Goal: Obtain resource: Download file/media

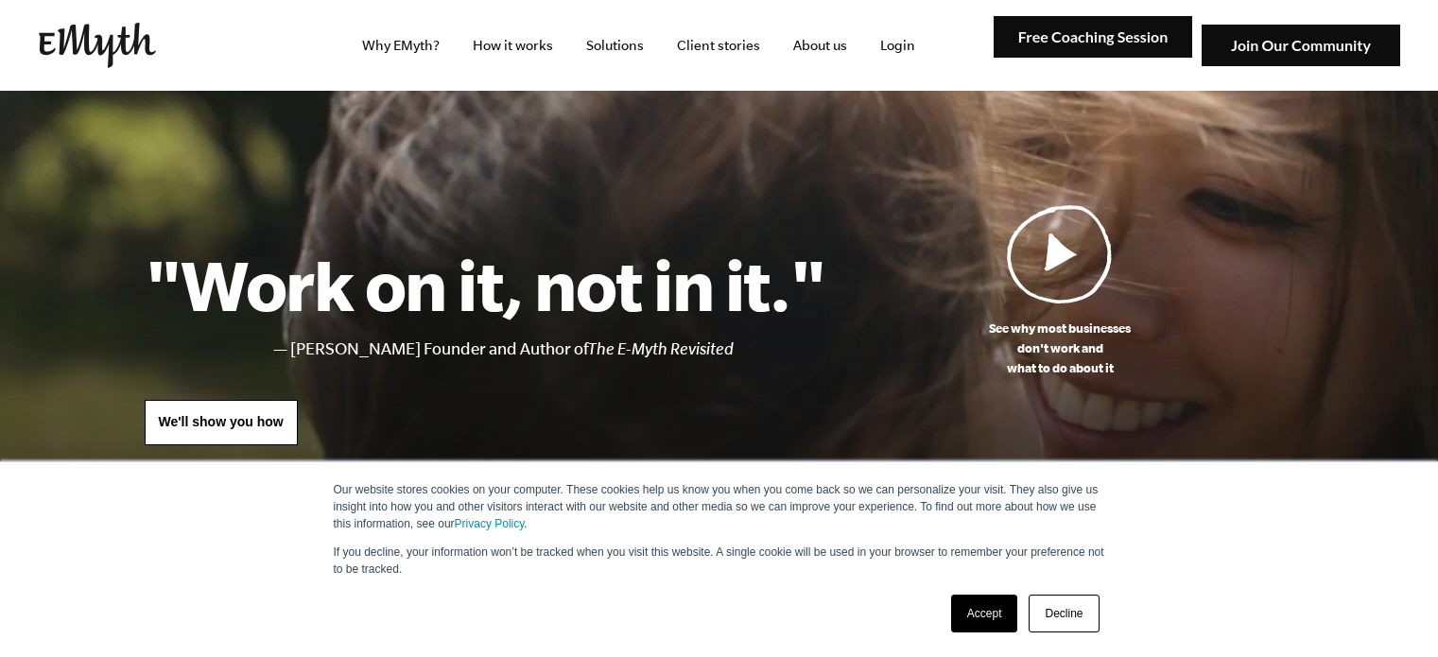
select select "English"
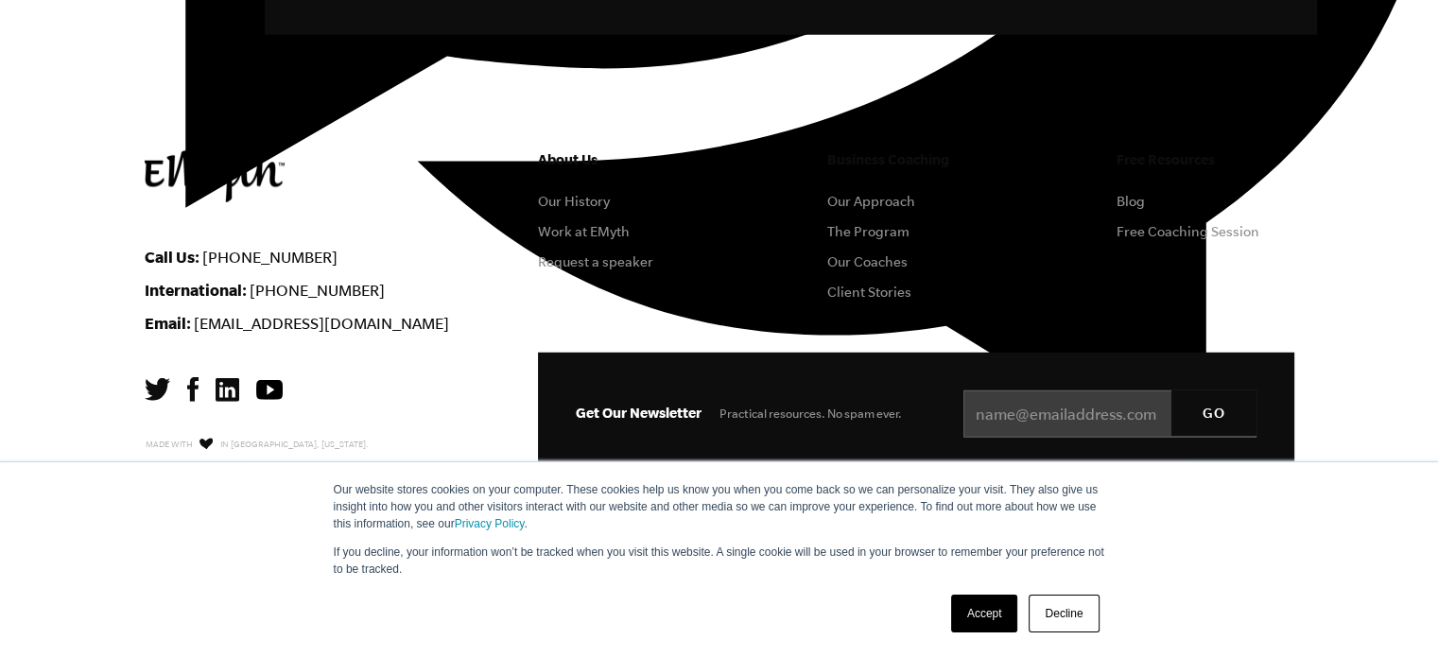
scroll to position [5243, 0]
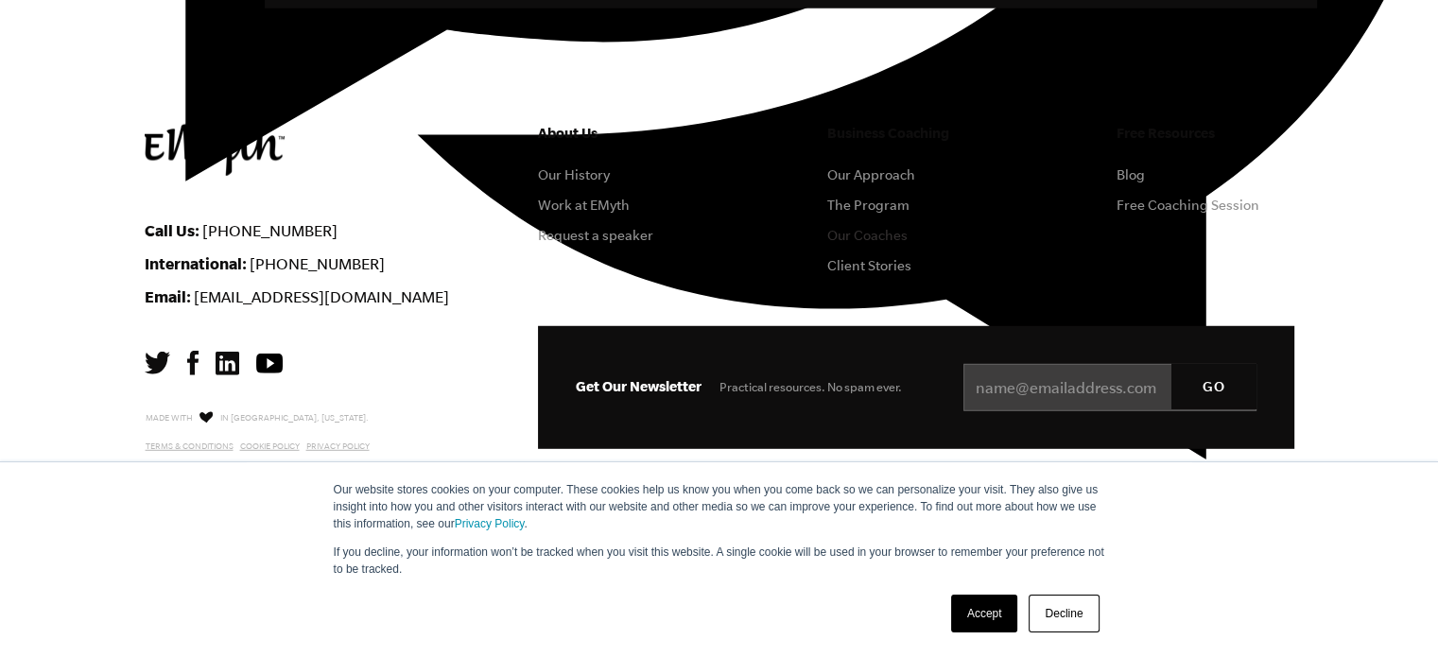
click at [852, 243] on link "Our Coaches" at bounding box center [867, 235] width 80 height 15
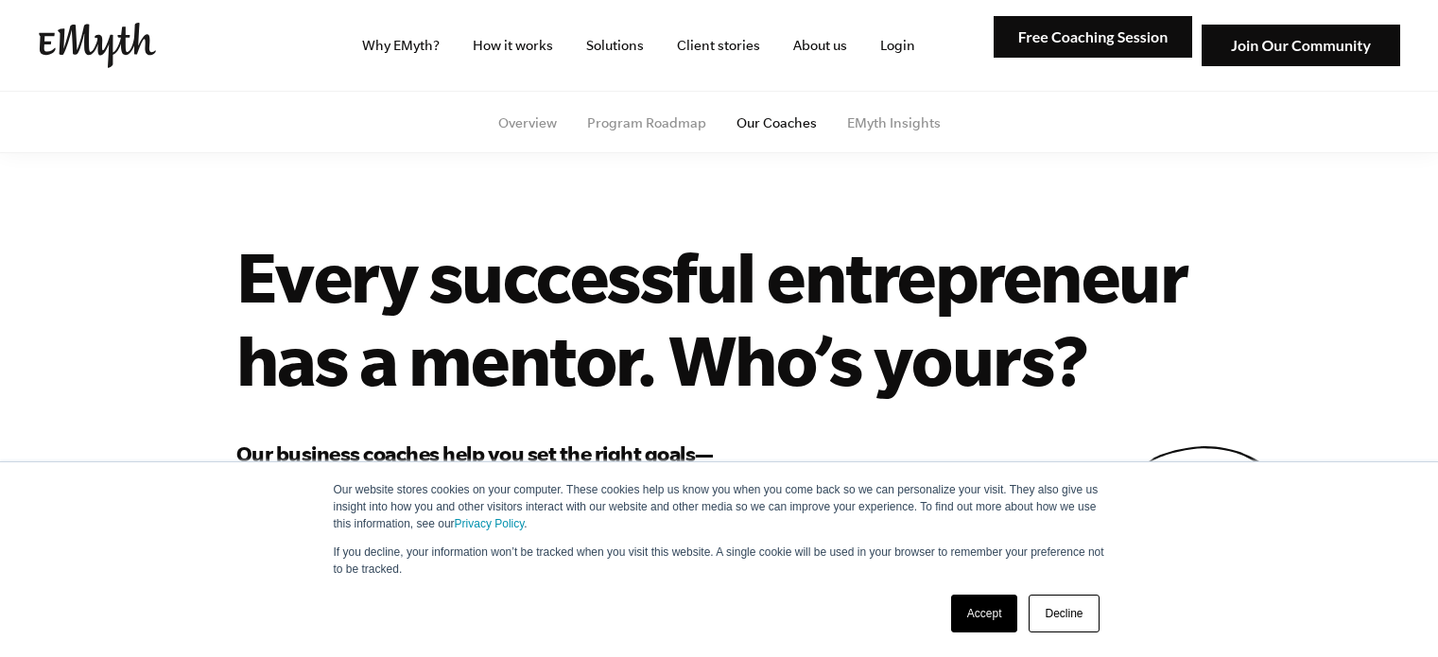
select select "English"
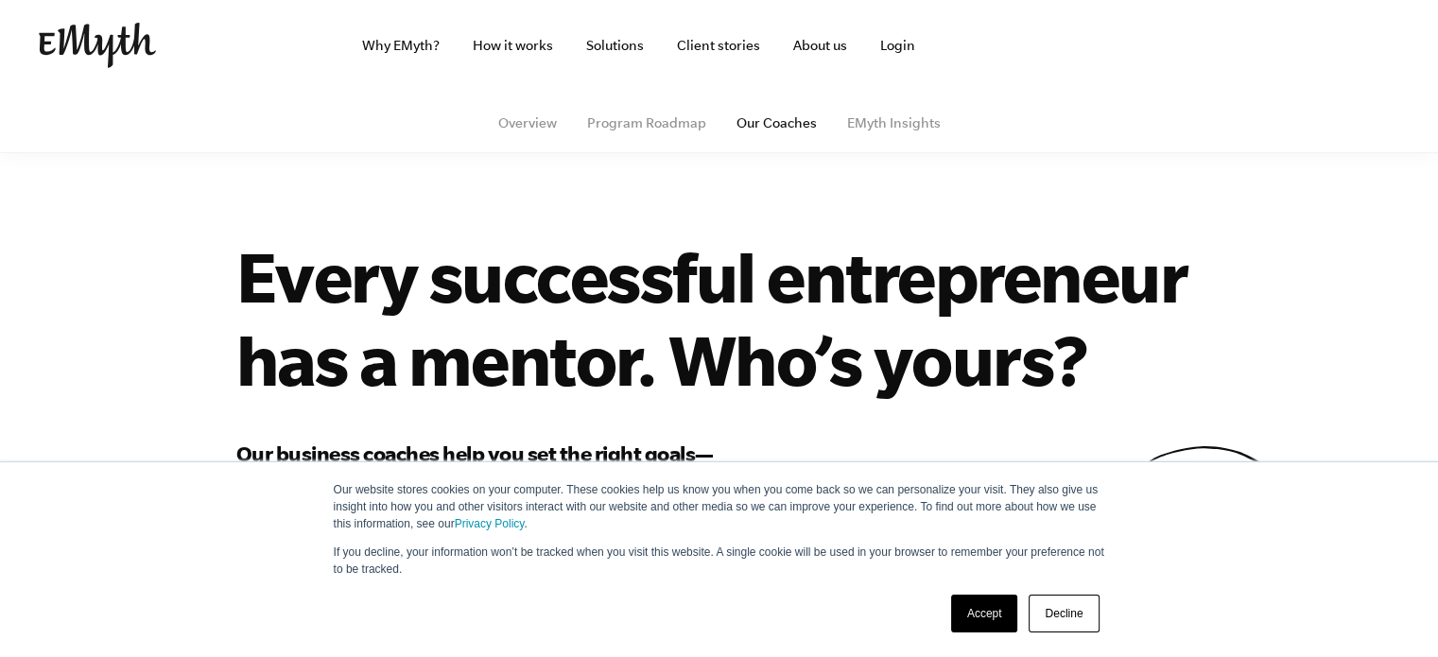
click at [1067, 617] on link "Decline" at bounding box center [1064, 614] width 70 height 38
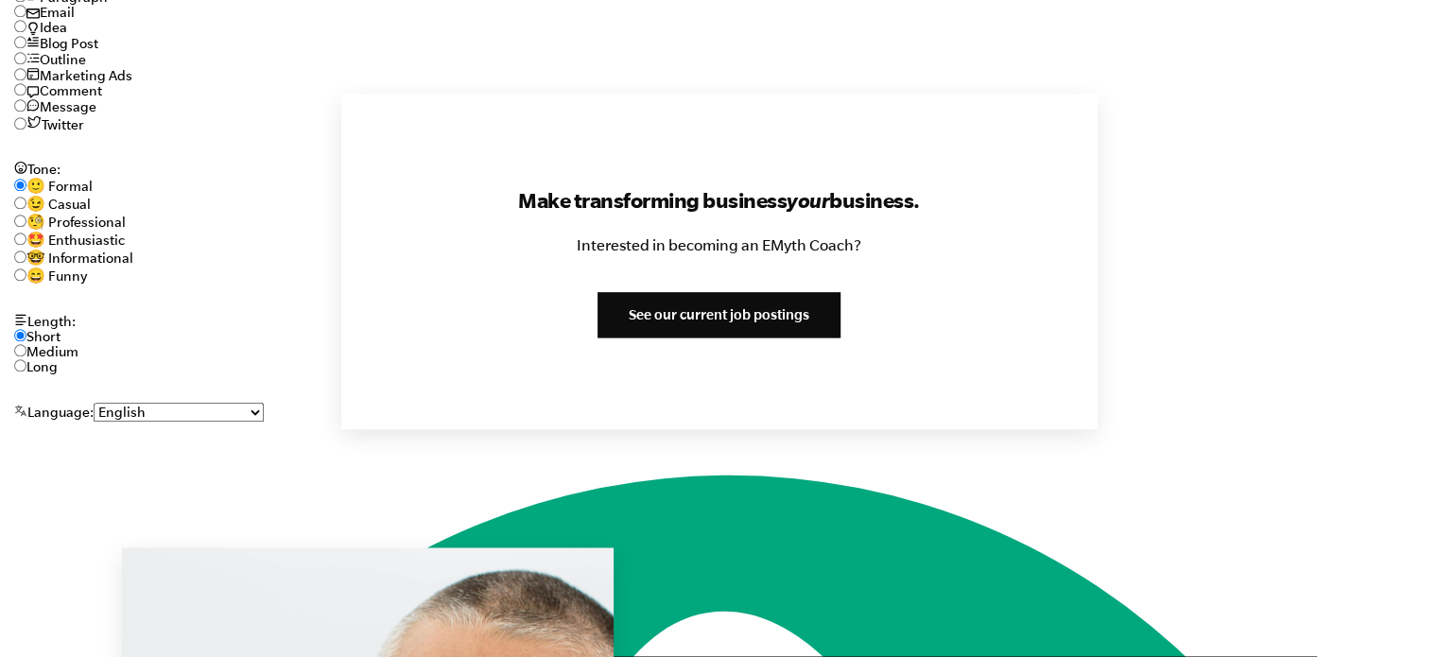
scroll to position [2269, 0]
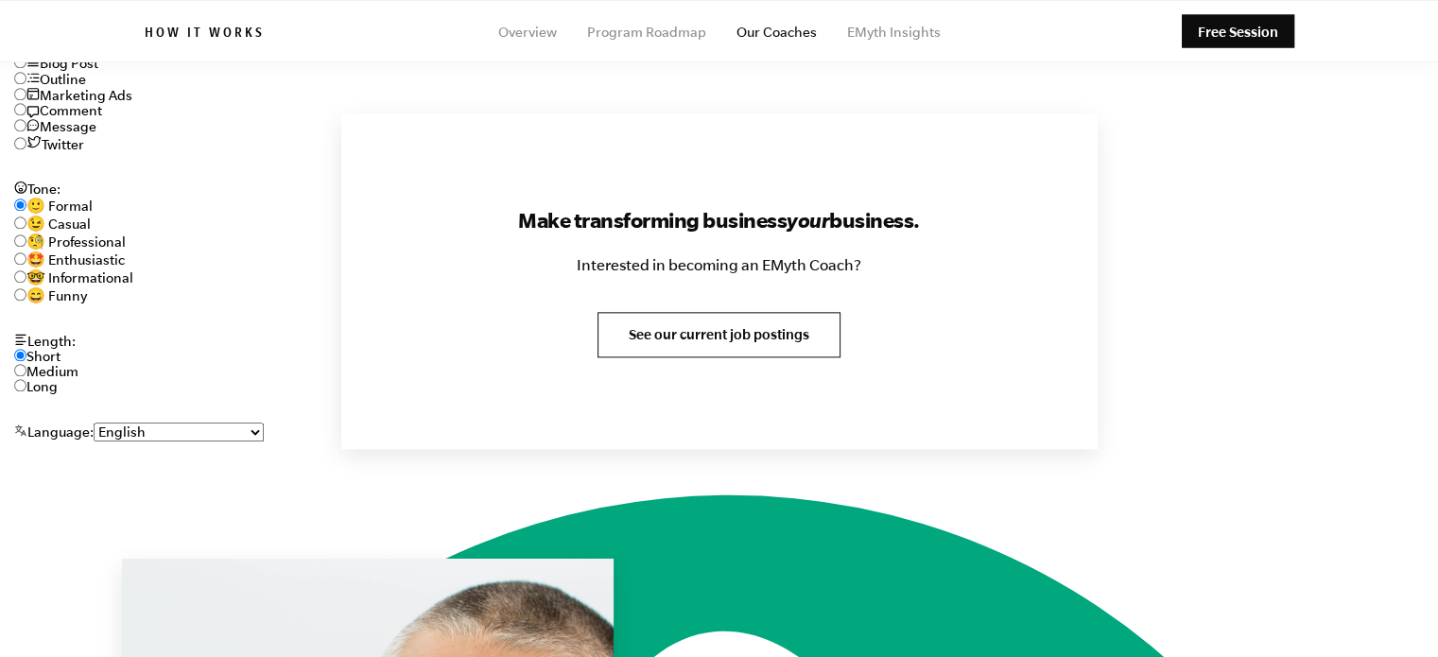
click at [693, 348] on link "See our current job postings" at bounding box center [719, 334] width 243 height 45
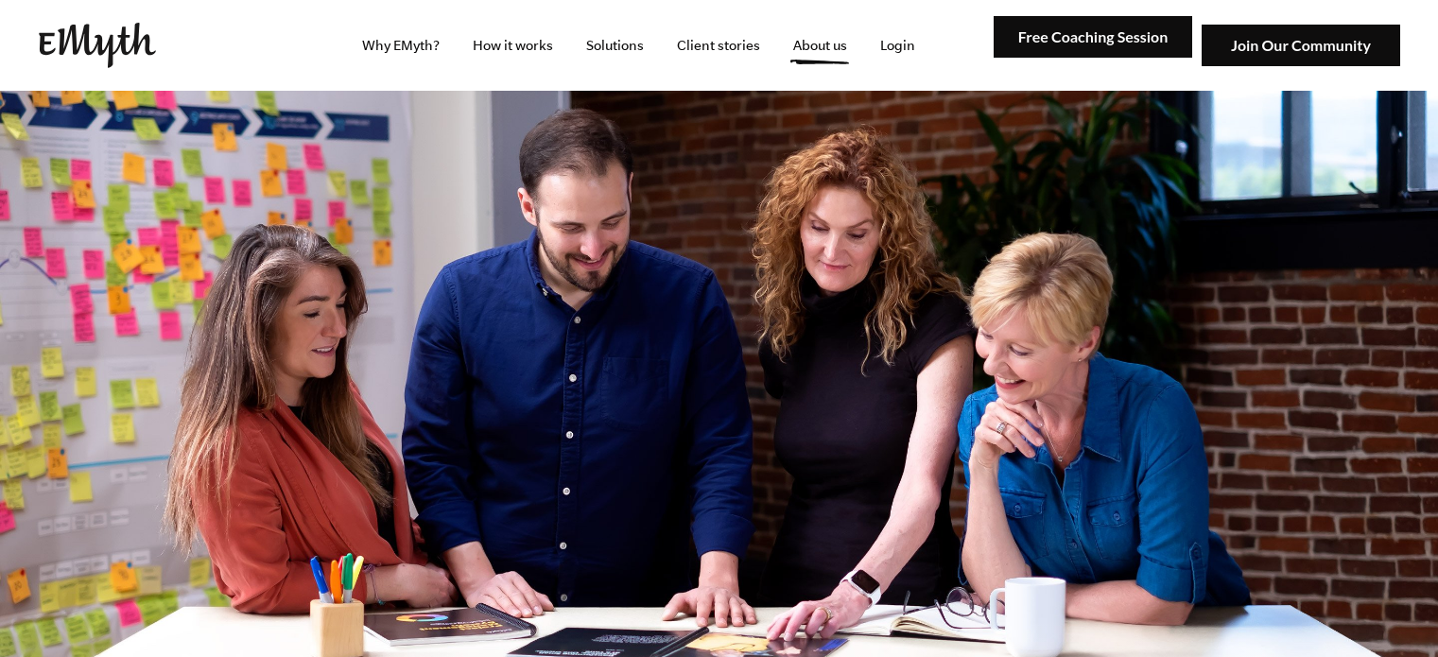
select select "English"
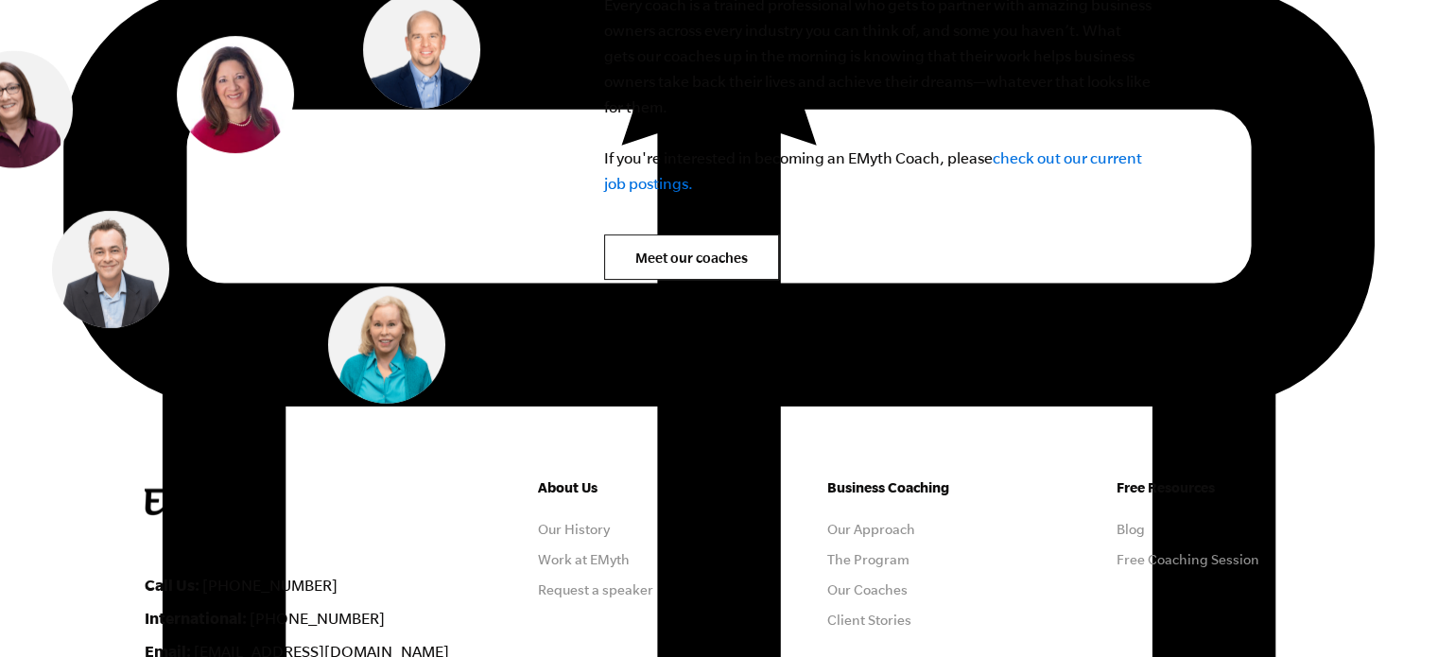
scroll to position [7675, 0]
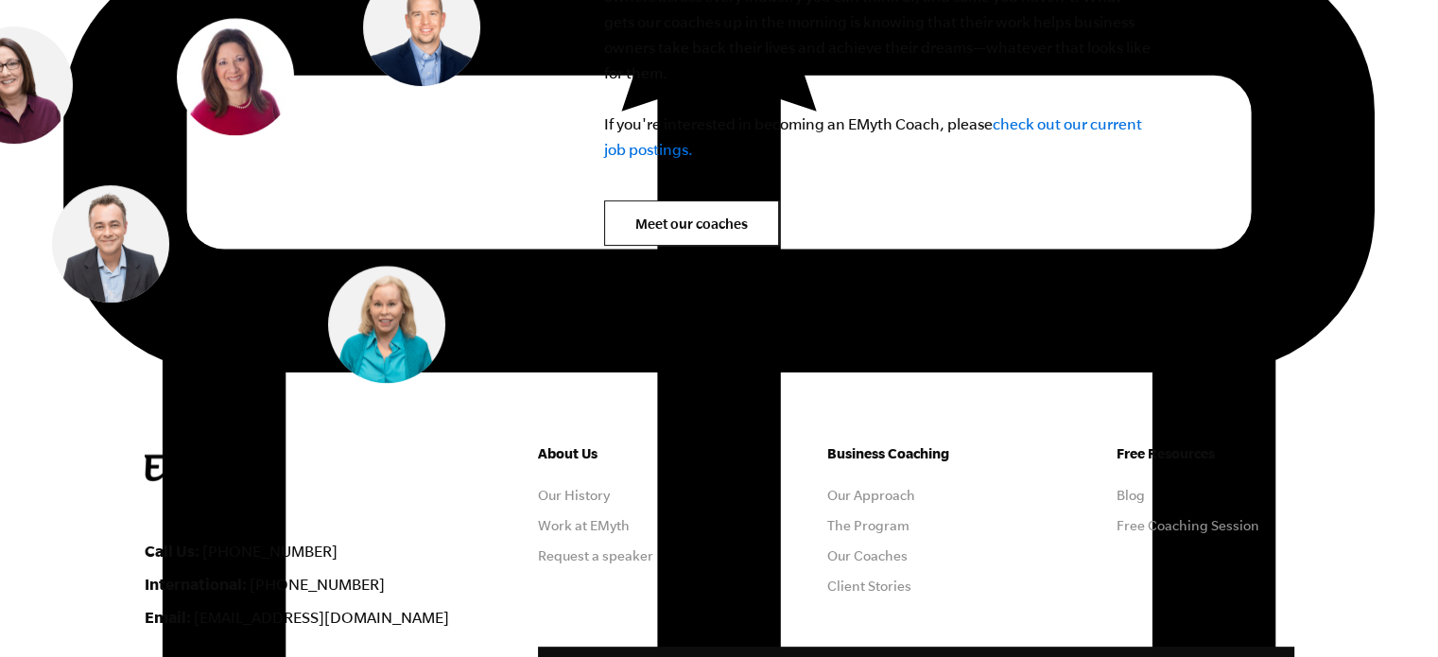
click at [648, 143] on link "check out our current job postings." at bounding box center [873, 136] width 538 height 43
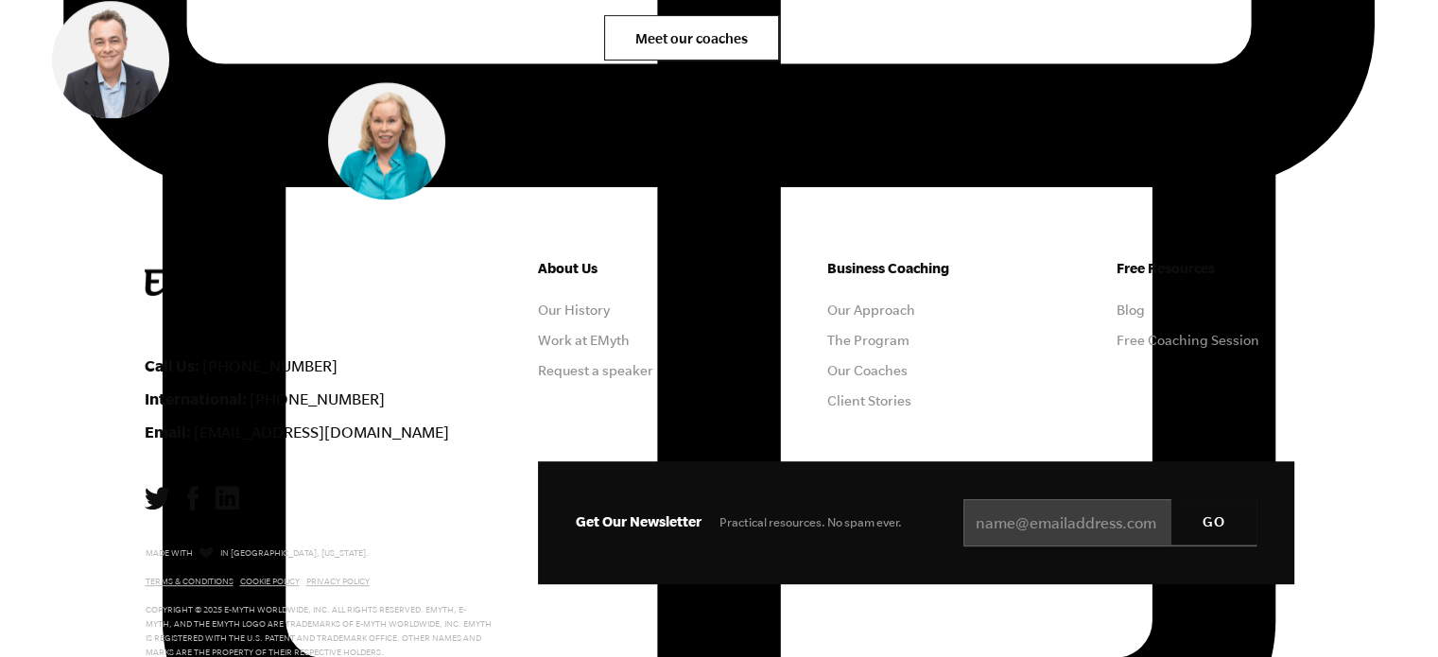
scroll to position [7864, 0]
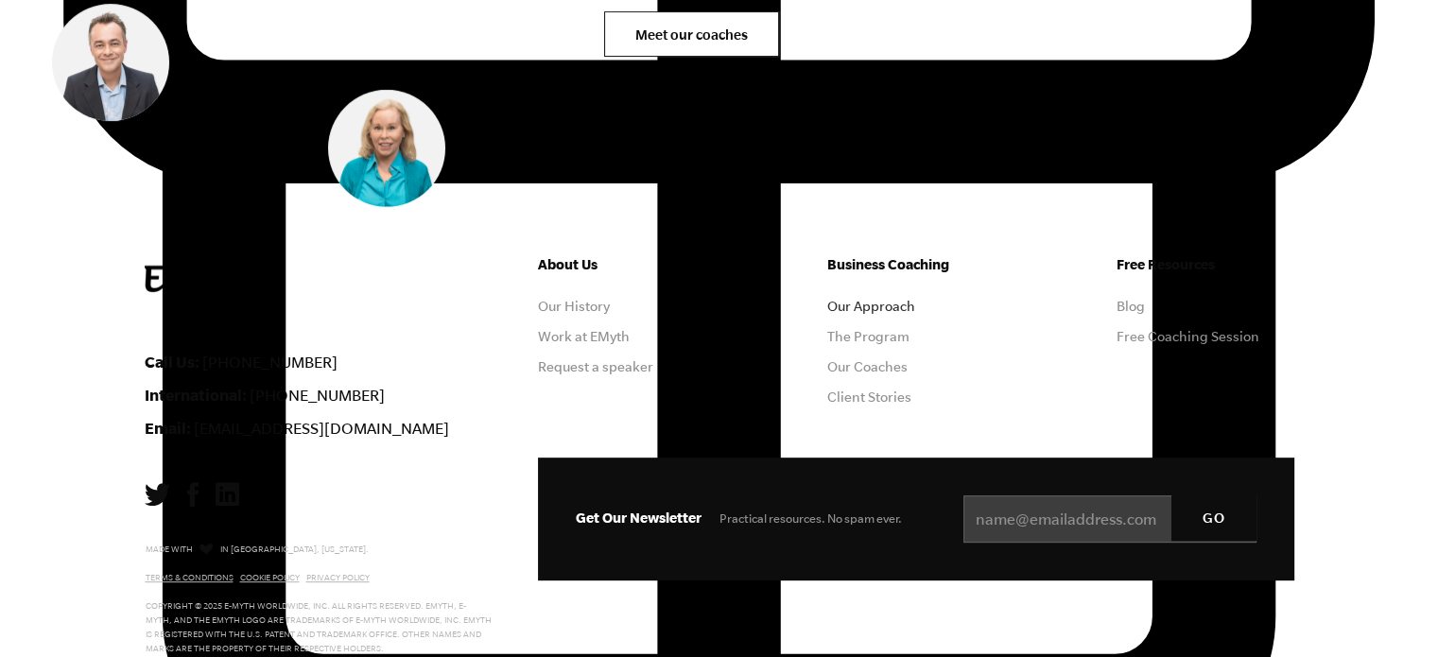
click at [855, 301] on link "Our Approach" at bounding box center [871, 306] width 88 height 15
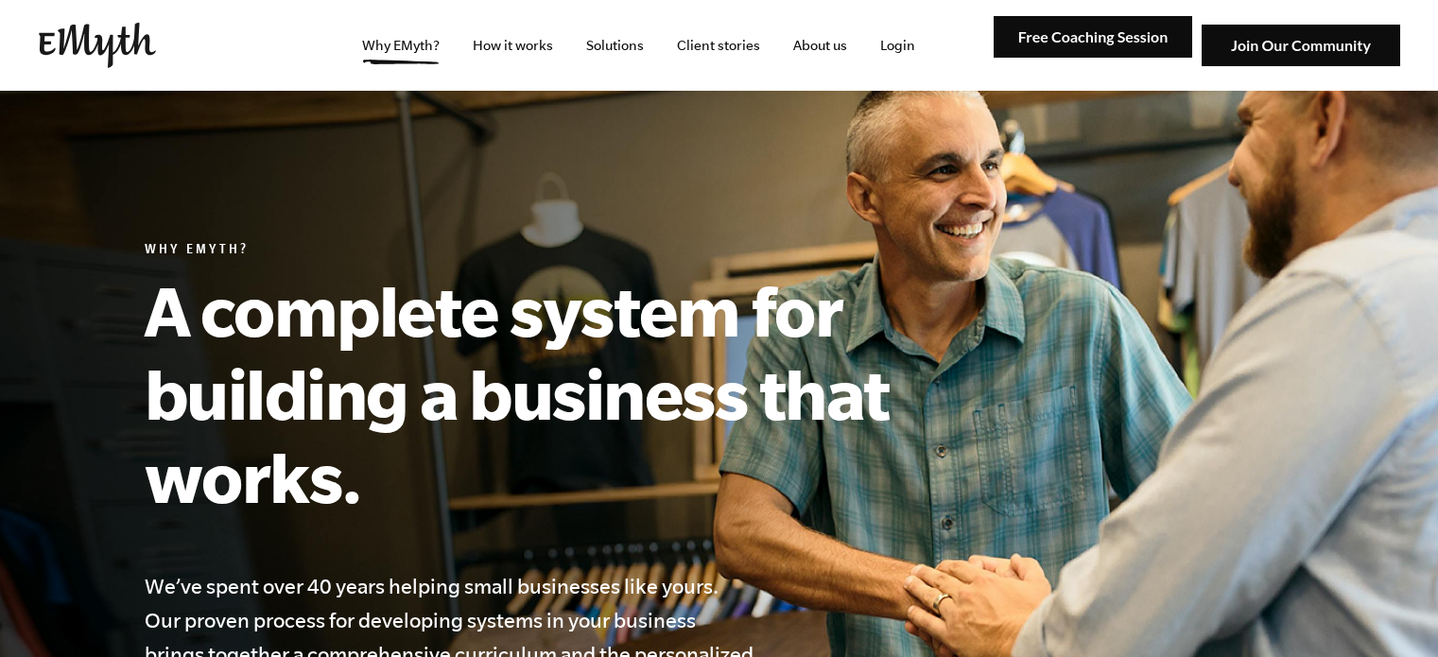
select select "English"
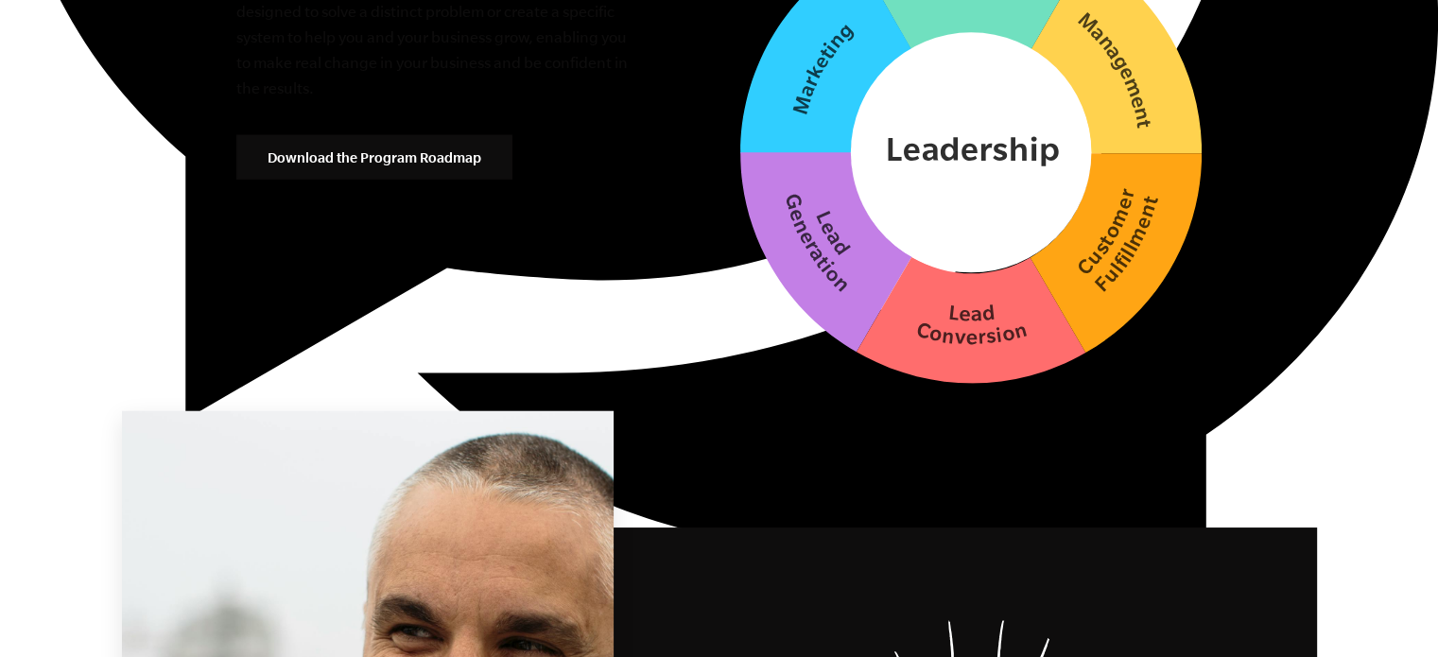
scroll to position [5012, 0]
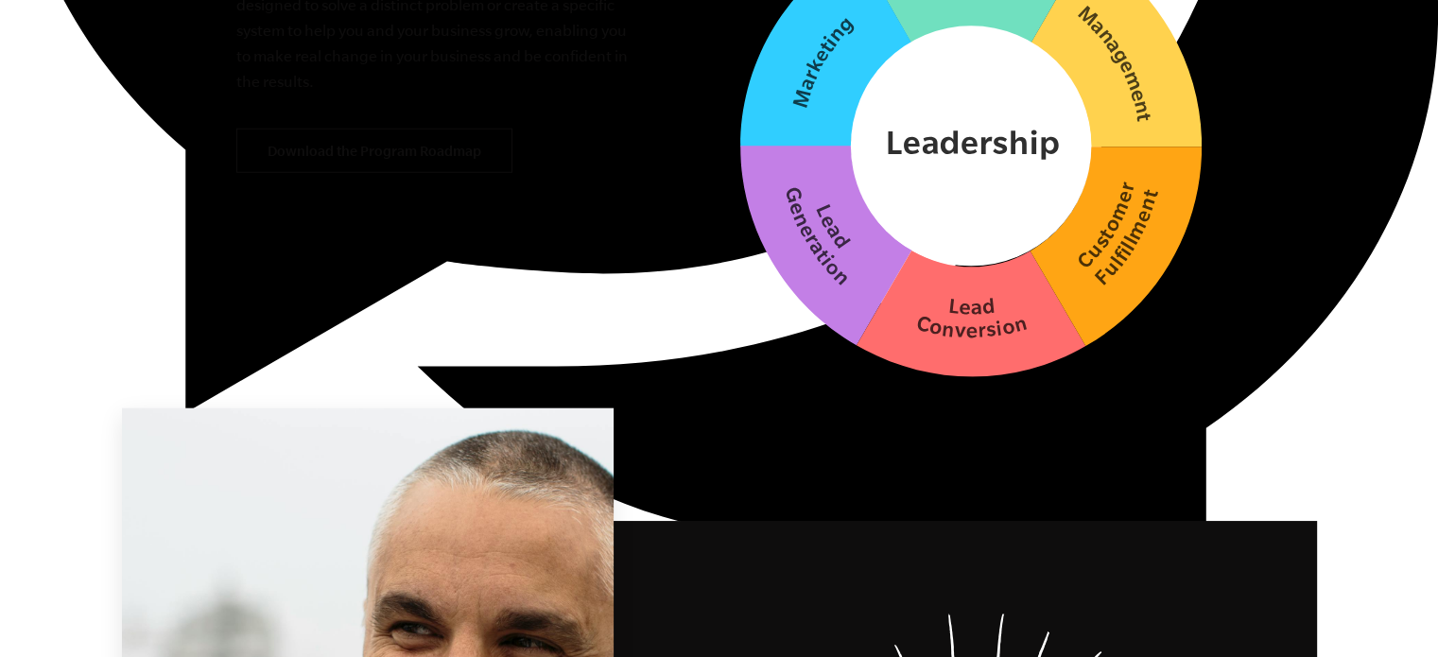
click at [334, 151] on link "Download the Program Roadmap" at bounding box center [374, 151] width 276 height 45
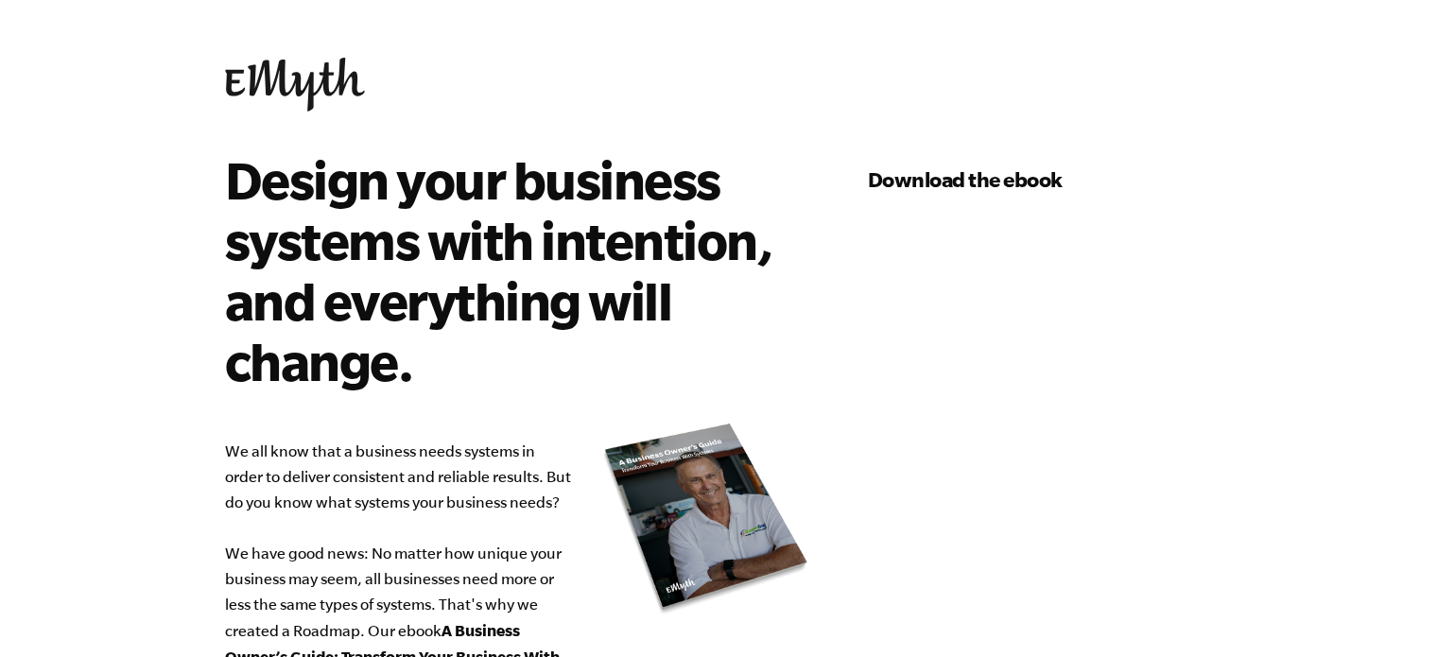
select select "English"
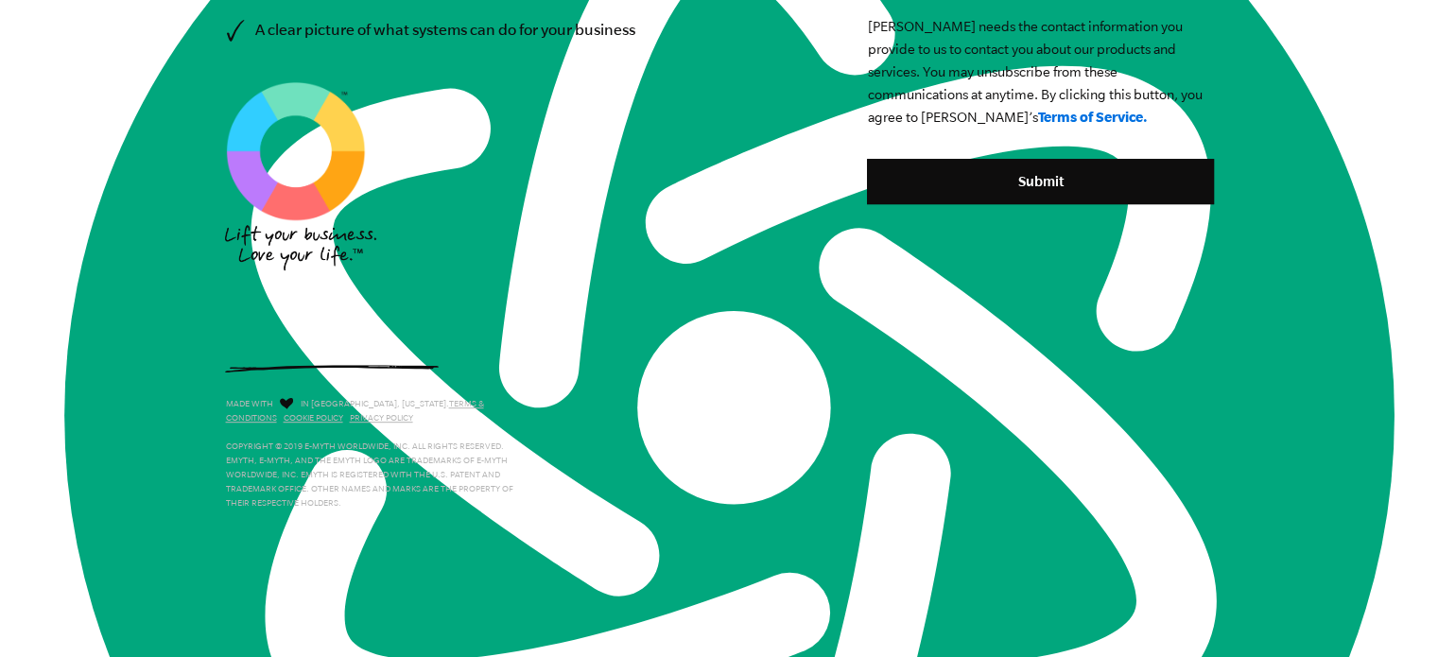
scroll to position [953, 0]
